Goal: Task Accomplishment & Management: Manage account settings

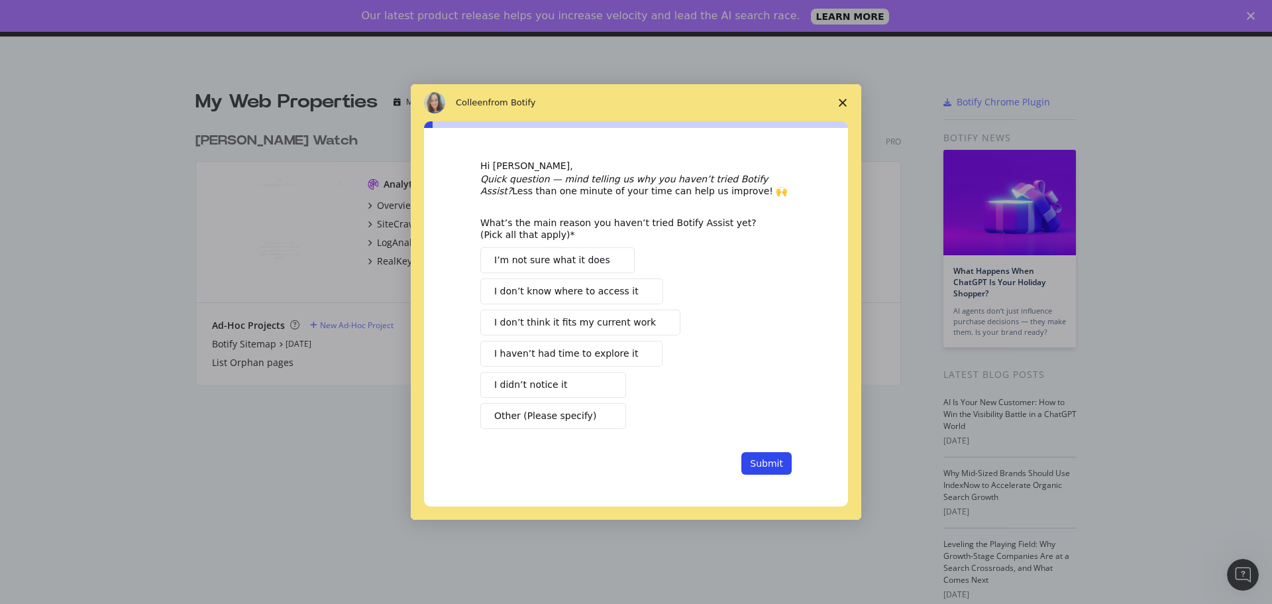
click at [841, 99] on icon "Close survey" at bounding box center [843, 103] width 8 height 8
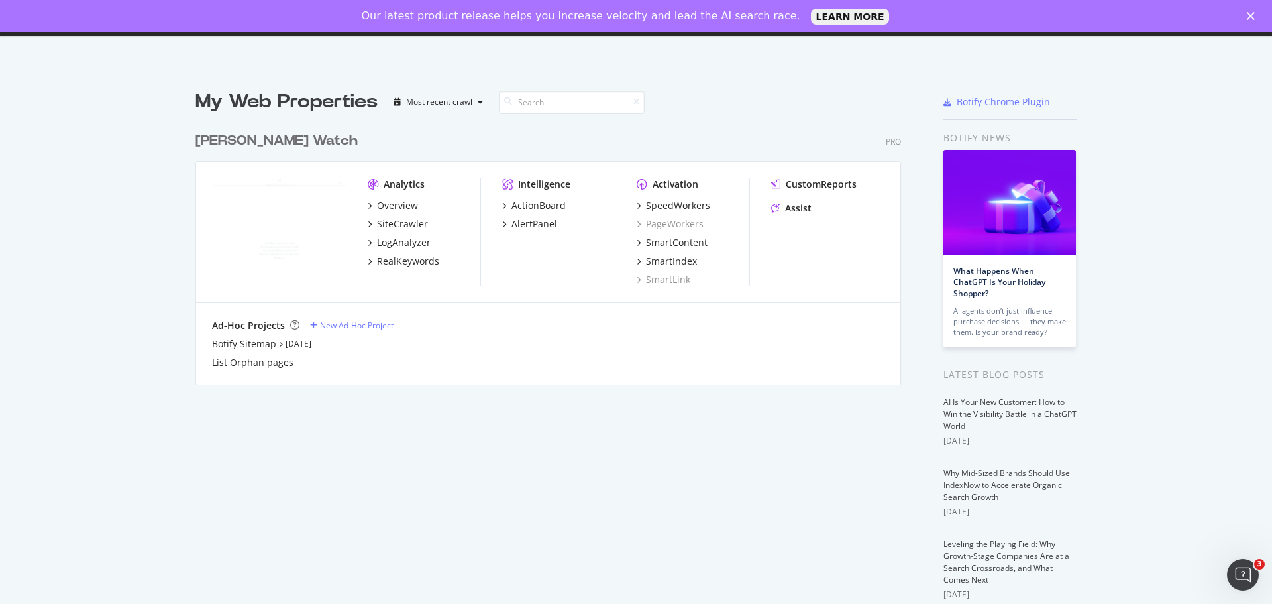
click at [1247, 14] on icon "Close" at bounding box center [1251, 16] width 8 height 8
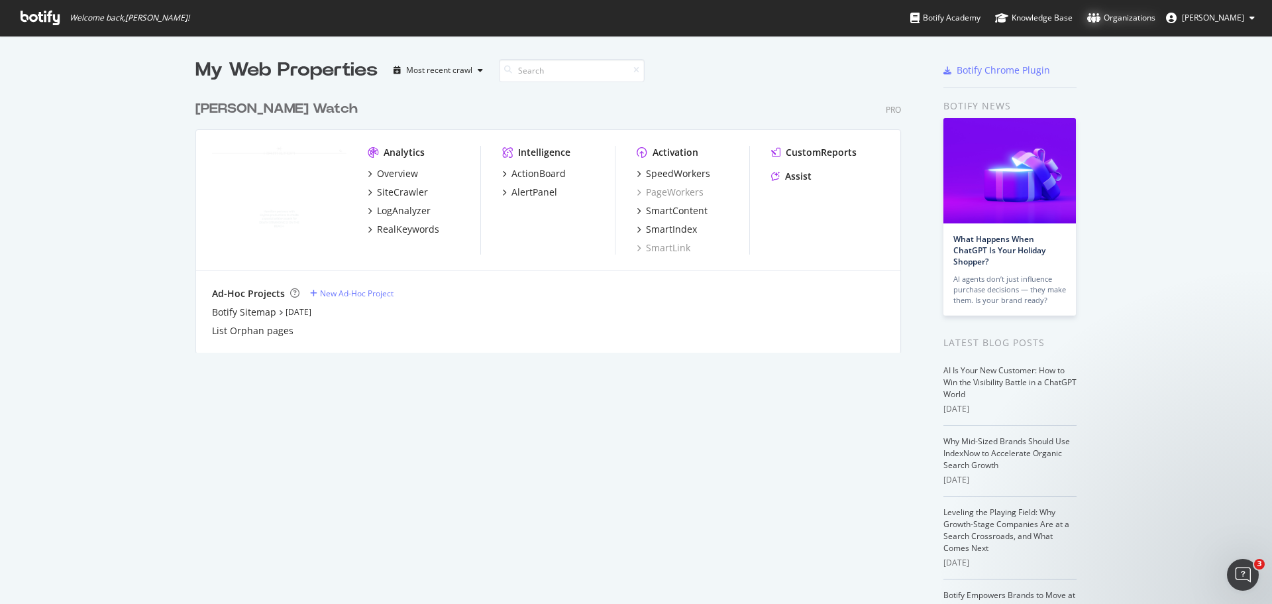
click at [1122, 17] on div "Organizations" at bounding box center [1121, 17] width 68 height 13
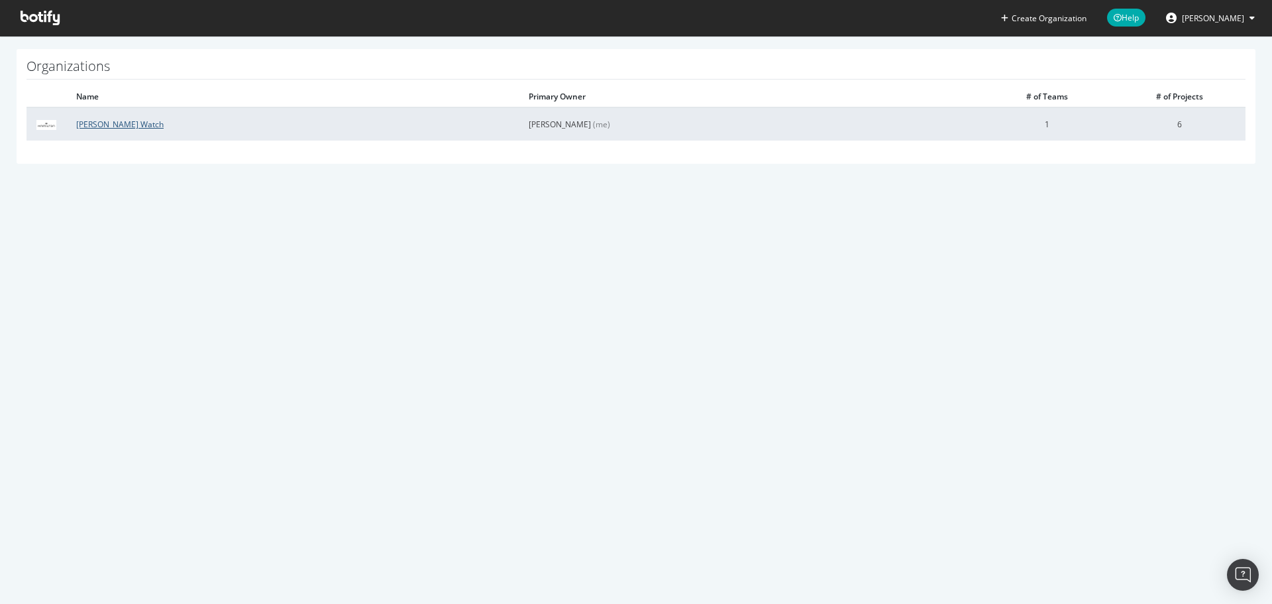
click at [114, 127] on link "[PERSON_NAME] Watch" at bounding box center [119, 124] width 87 height 11
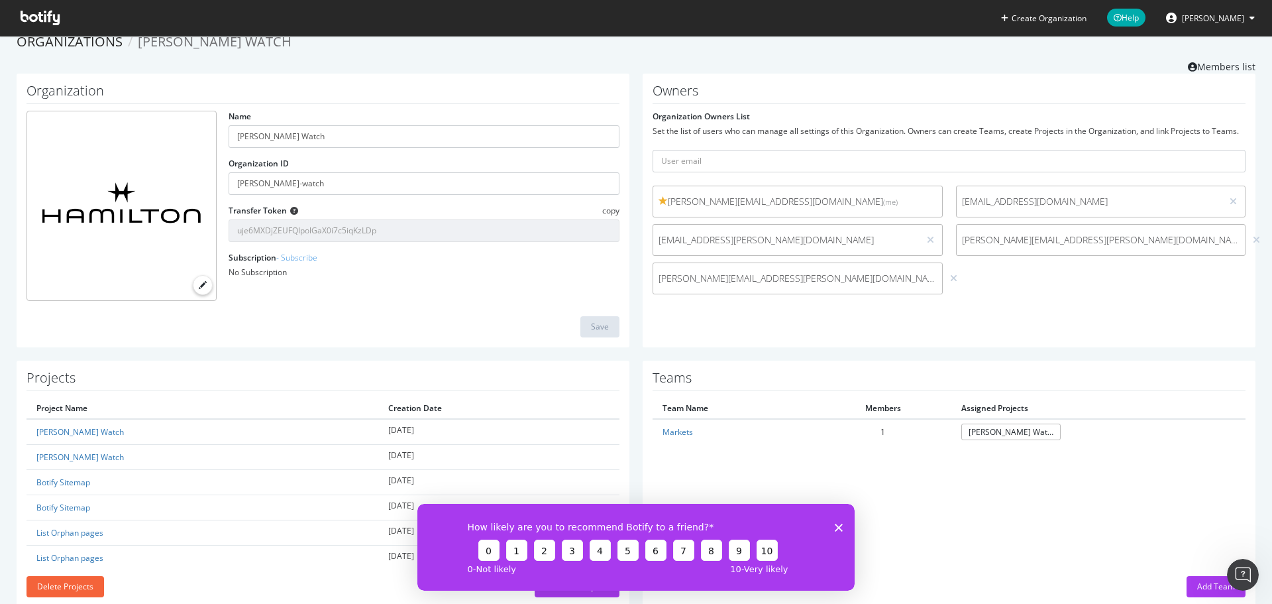
scroll to position [44, 0]
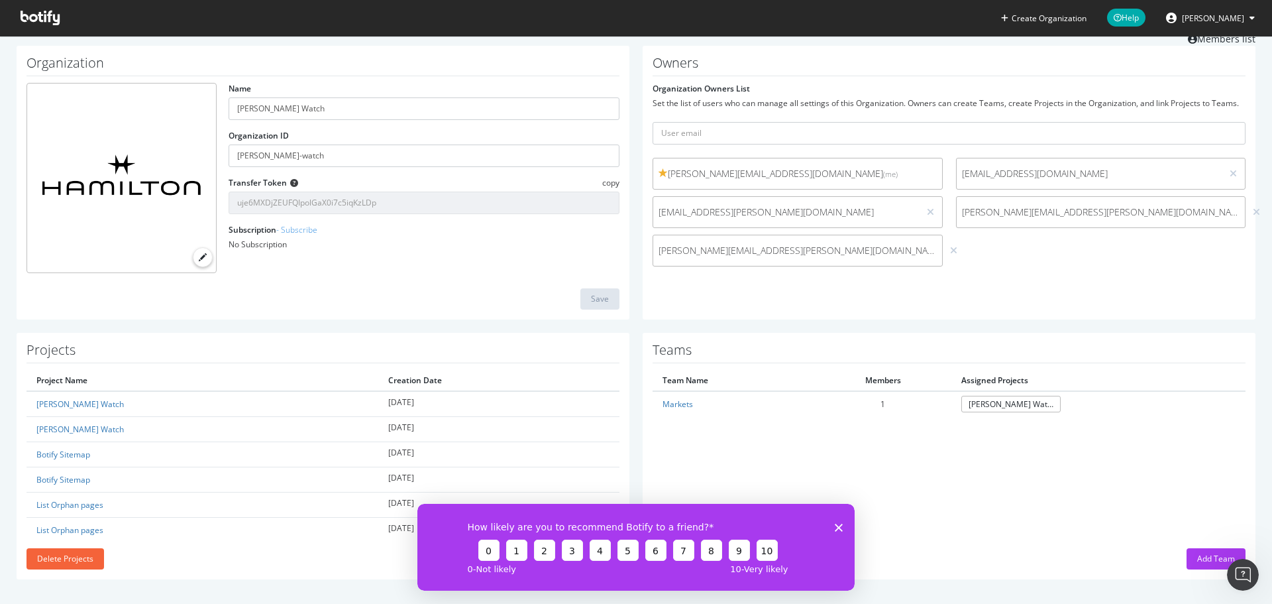
click at [841, 524] on polygon "Close survey" at bounding box center [839, 527] width 8 height 8
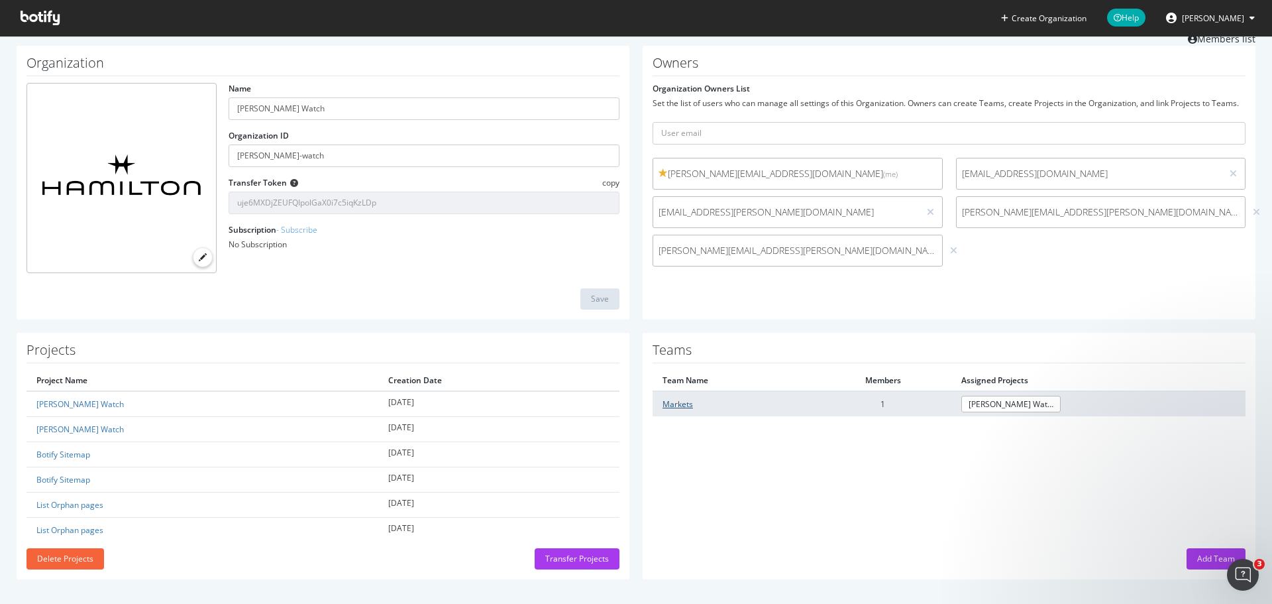
click at [668, 405] on link "Markets" at bounding box center [677, 403] width 30 height 11
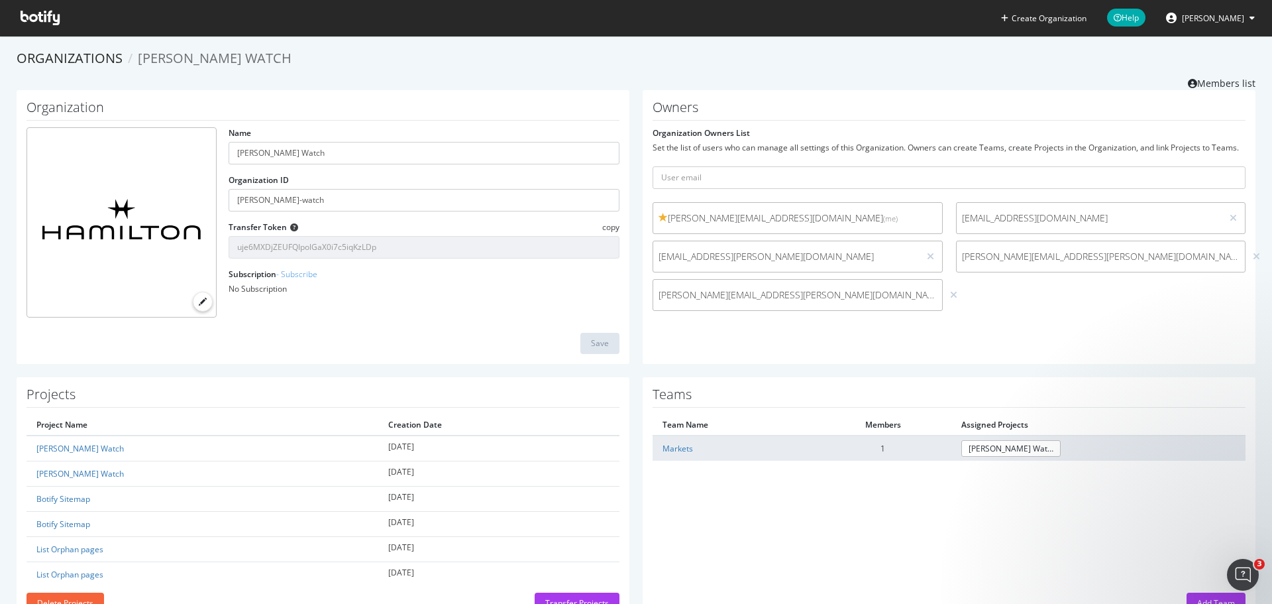
click at [905, 441] on td "1" at bounding box center [882, 447] width 137 height 25
click at [901, 445] on td "1" at bounding box center [882, 447] width 137 height 25
click at [1034, 445] on link "[PERSON_NAME] Watch" at bounding box center [1010, 448] width 99 height 17
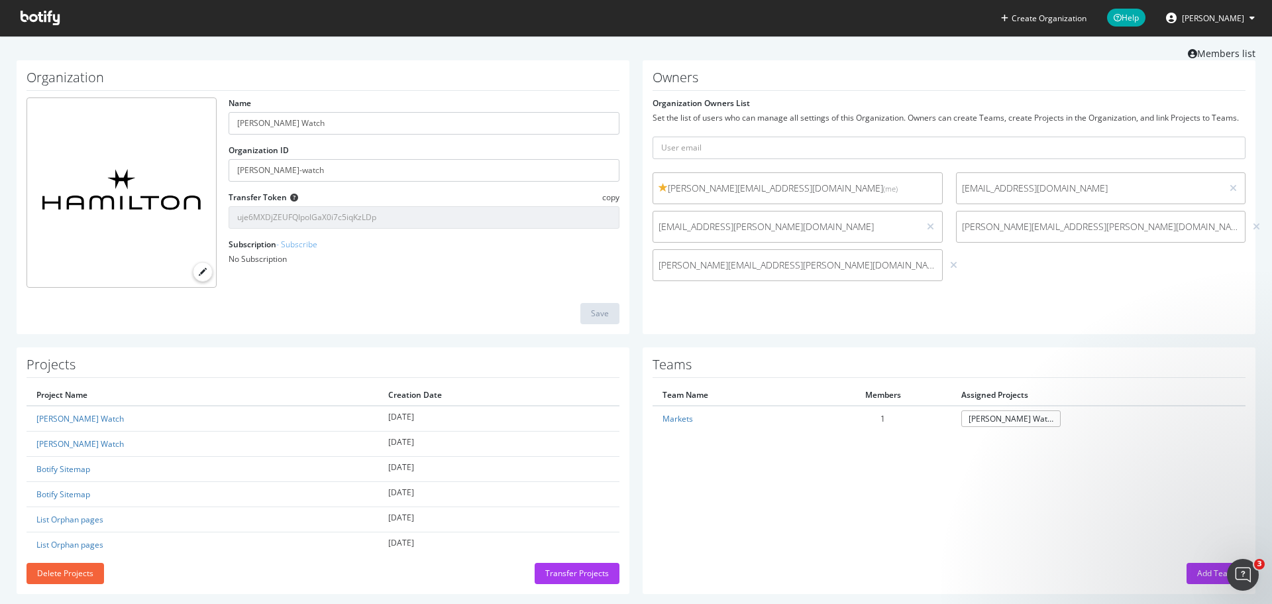
scroll to position [44, 0]
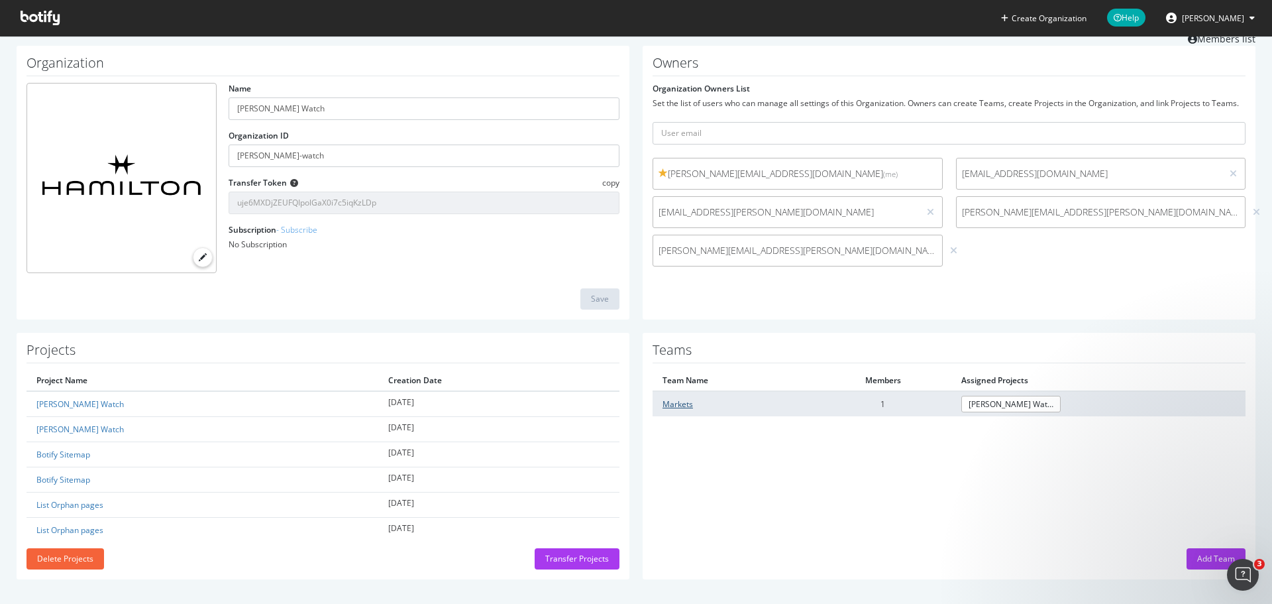
click at [677, 401] on link "Markets" at bounding box center [677, 403] width 30 height 11
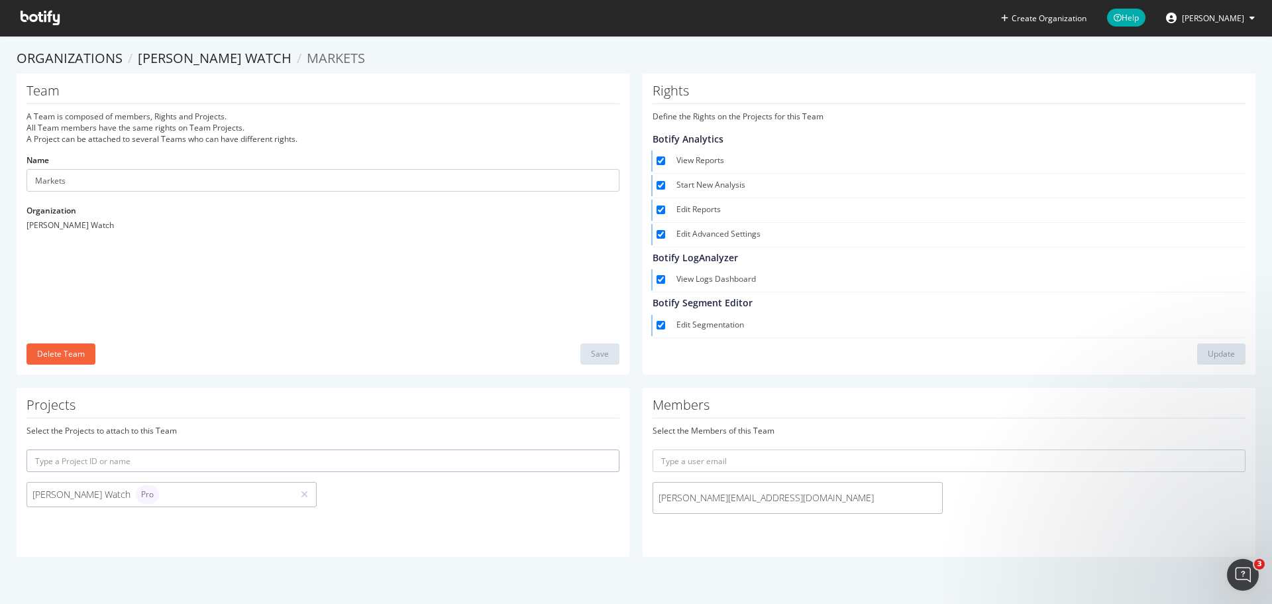
click at [691, 432] on div "Select the Members of this Team" at bounding box center [949, 430] width 593 height 11
click at [704, 463] on input "text" at bounding box center [949, 460] width 593 height 23
paste input "Jouenne, Ester <Ester.Jouenne@swatchgroup.com>"
drag, startPoint x: 715, startPoint y: 459, endPoint x: 617, endPoint y: 468, distance: 99.1
click at [617, 468] on div "Projects Select the Projects to attach to this Team Hamilton Watch Pro Members …" at bounding box center [636, 479] width 1252 height 182
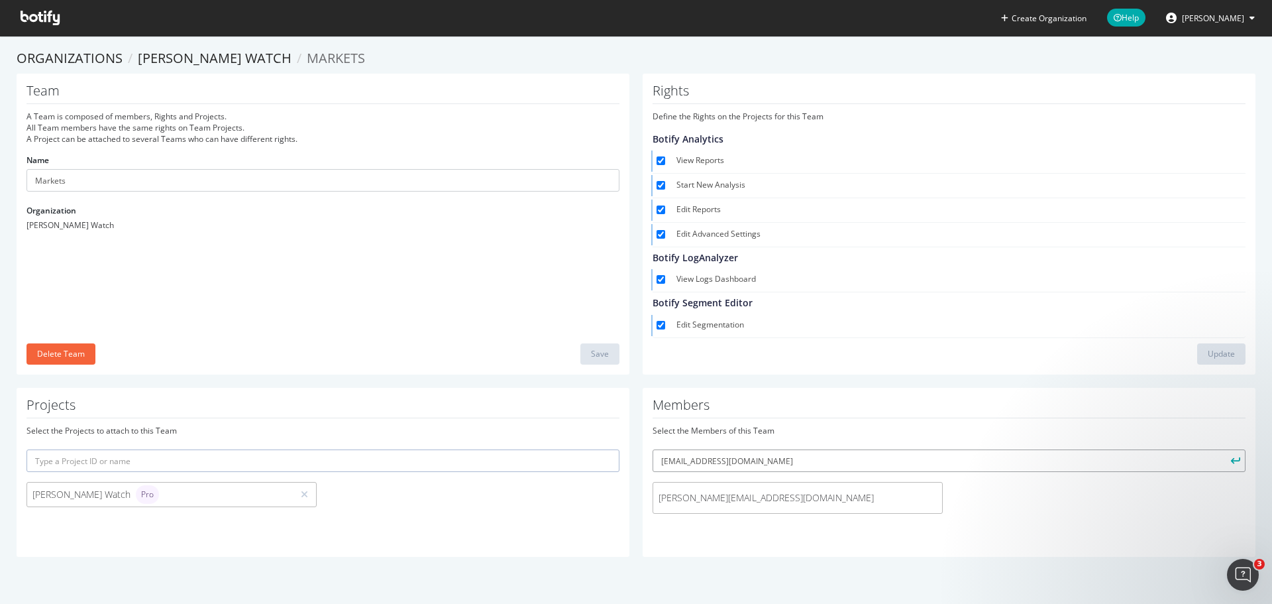
type input "Ester.Jouenne@swatchgroup.com"
click at [1045, 497] on div "Jorge.Martelo@swatchgroup.com" at bounding box center [949, 501] width 606 height 38
click at [845, 463] on input "Ester.Jouenne@swatchgroup.com" at bounding box center [949, 460] width 593 height 23
click at [1223, 449] on button "submit" at bounding box center [1234, 460] width 23 height 23
